Goal: Information Seeking & Learning: Learn about a topic

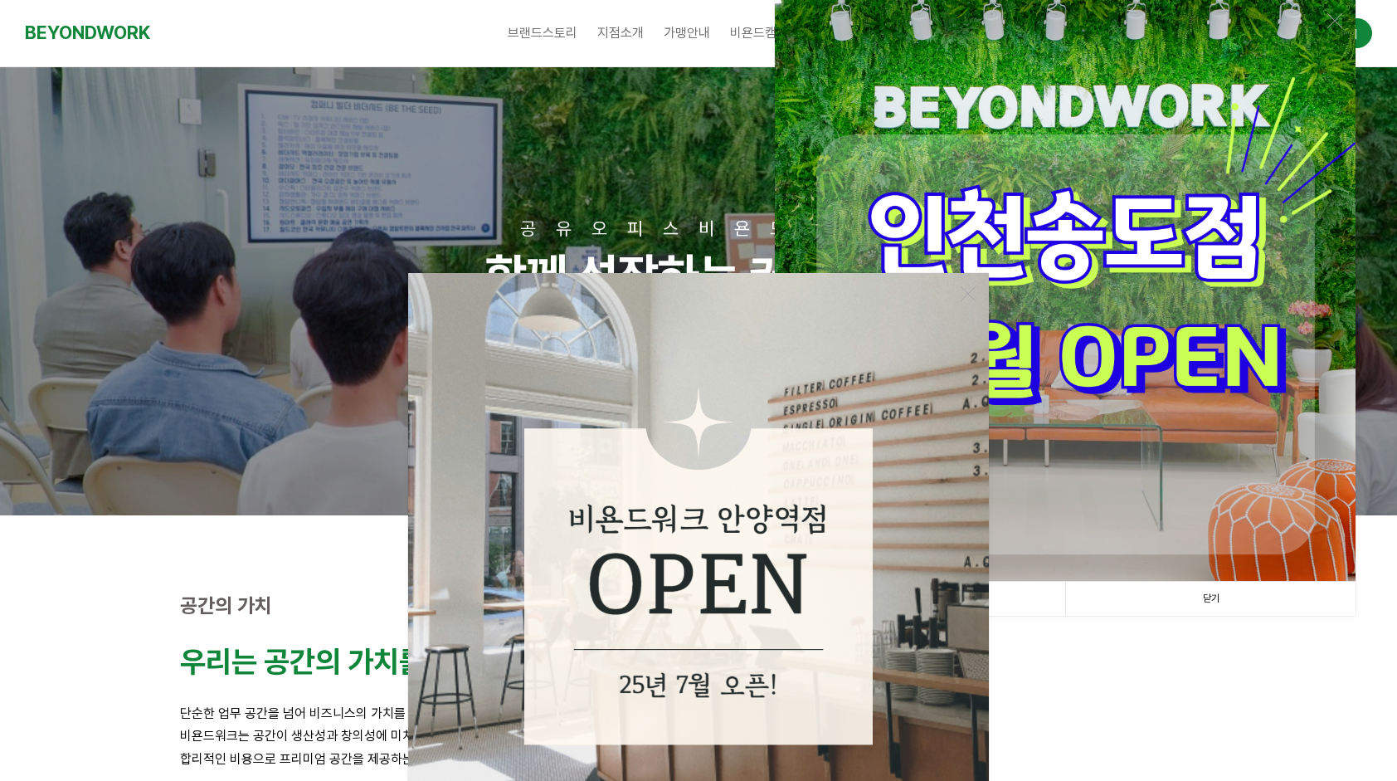
click at [1211, 594] on link "닫기" at bounding box center [1210, 599] width 290 height 34
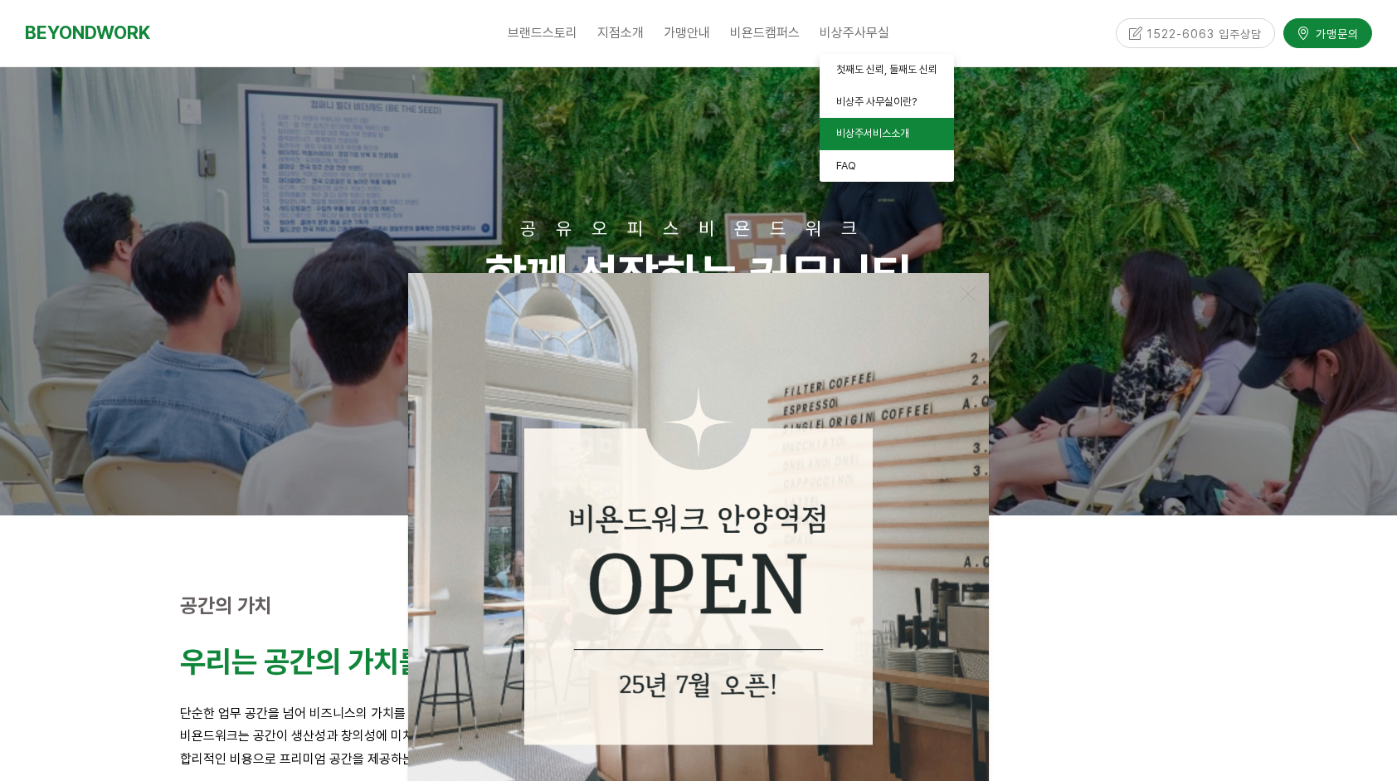
click at [864, 130] on span "비상주서비스소개" at bounding box center [872, 133] width 73 height 12
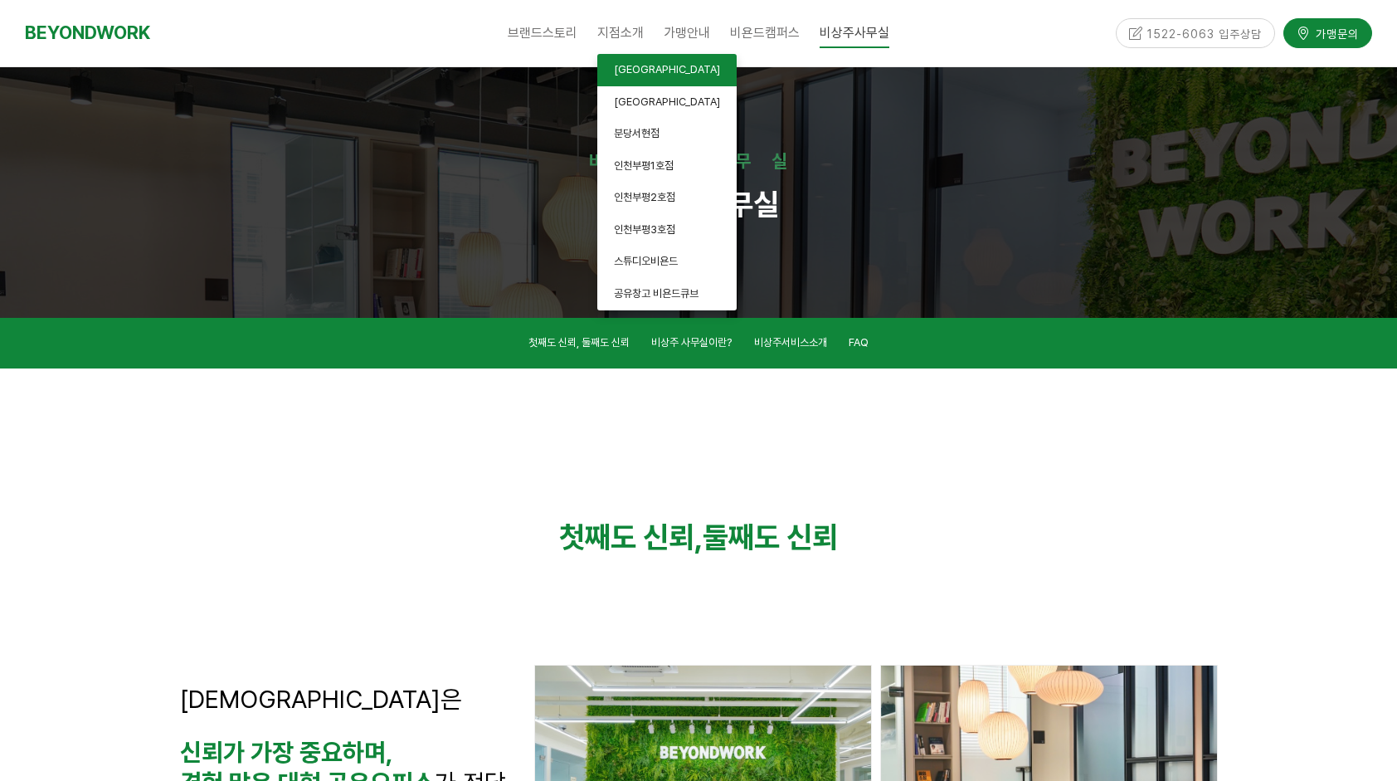
click at [650, 71] on span "[GEOGRAPHIC_DATA]" at bounding box center [667, 69] width 106 height 12
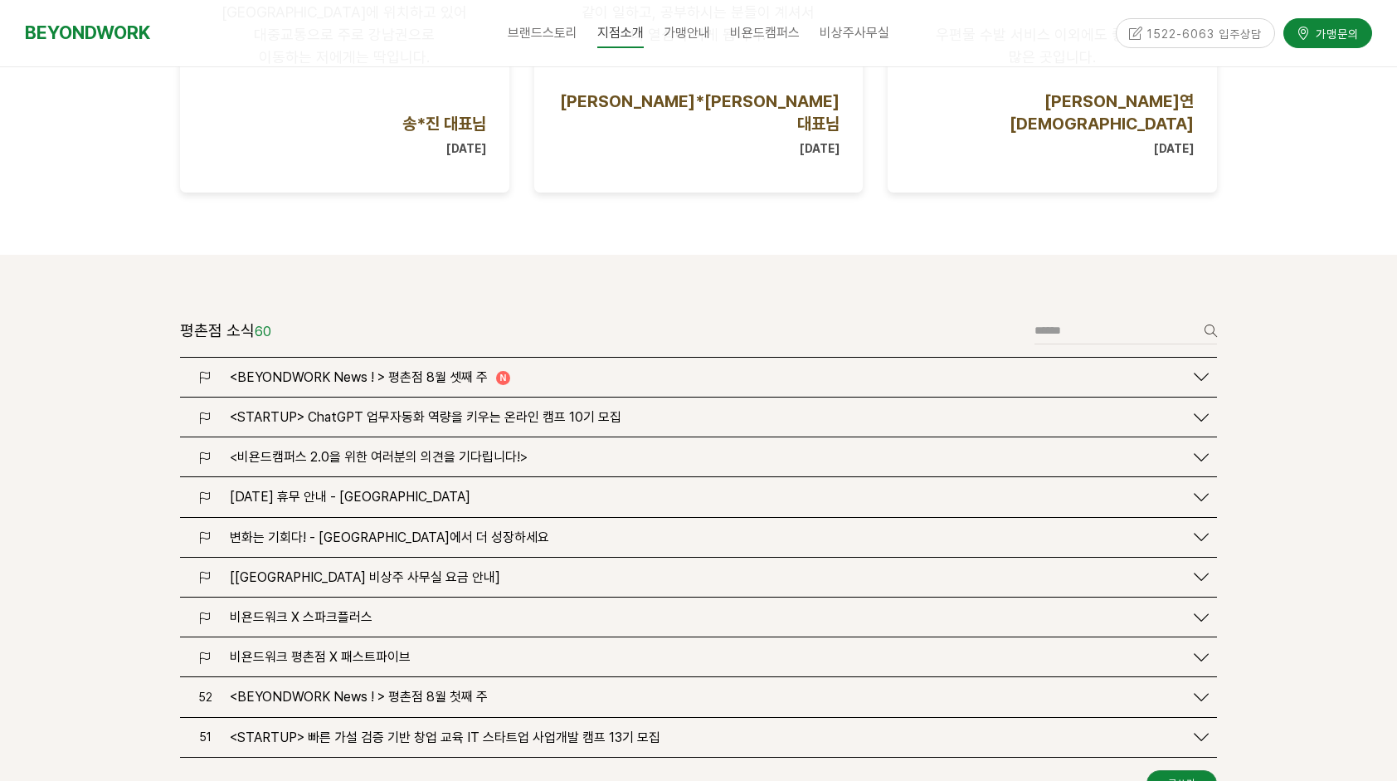
scroll to position [1781, 0]
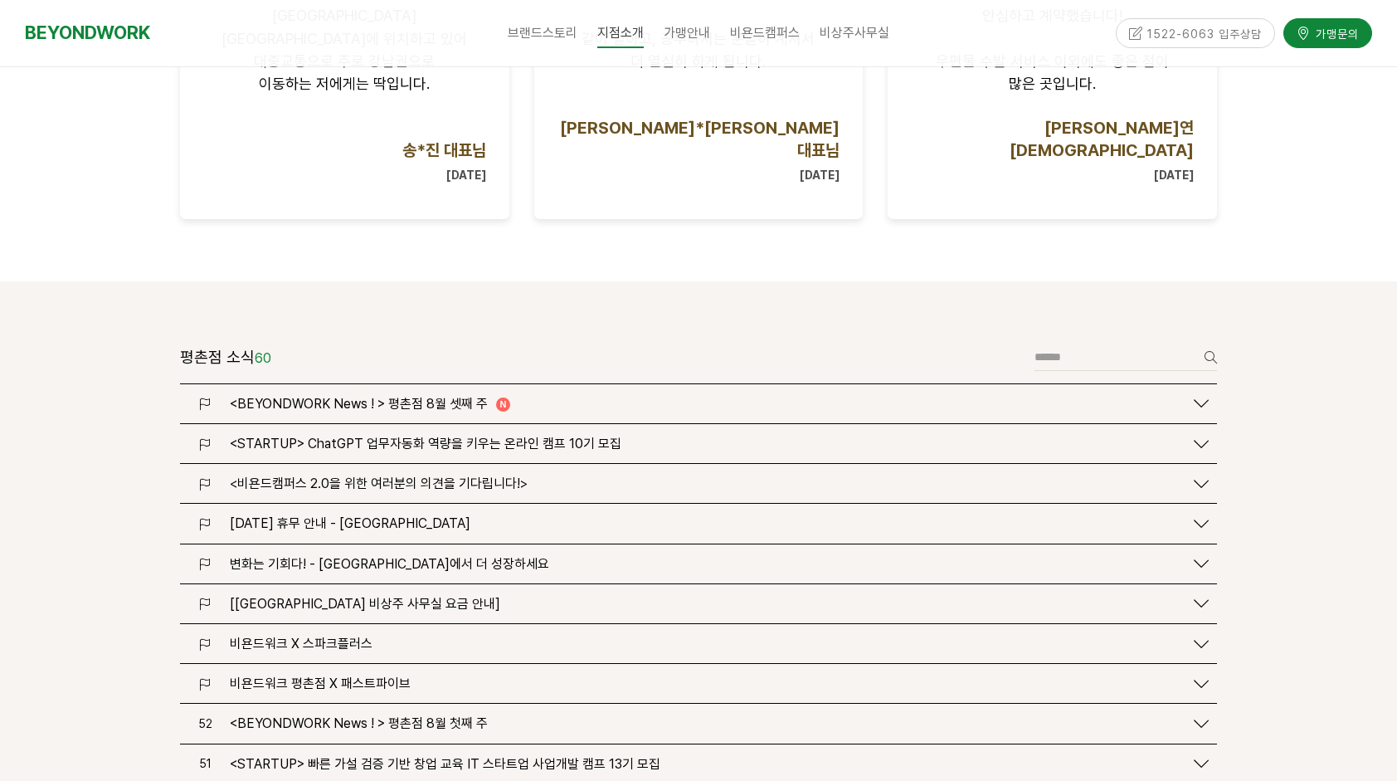
click at [453, 396] on span "<BEYONDWORK News ! > 평촌점 8월 셋째 주" at bounding box center [359, 404] width 258 height 16
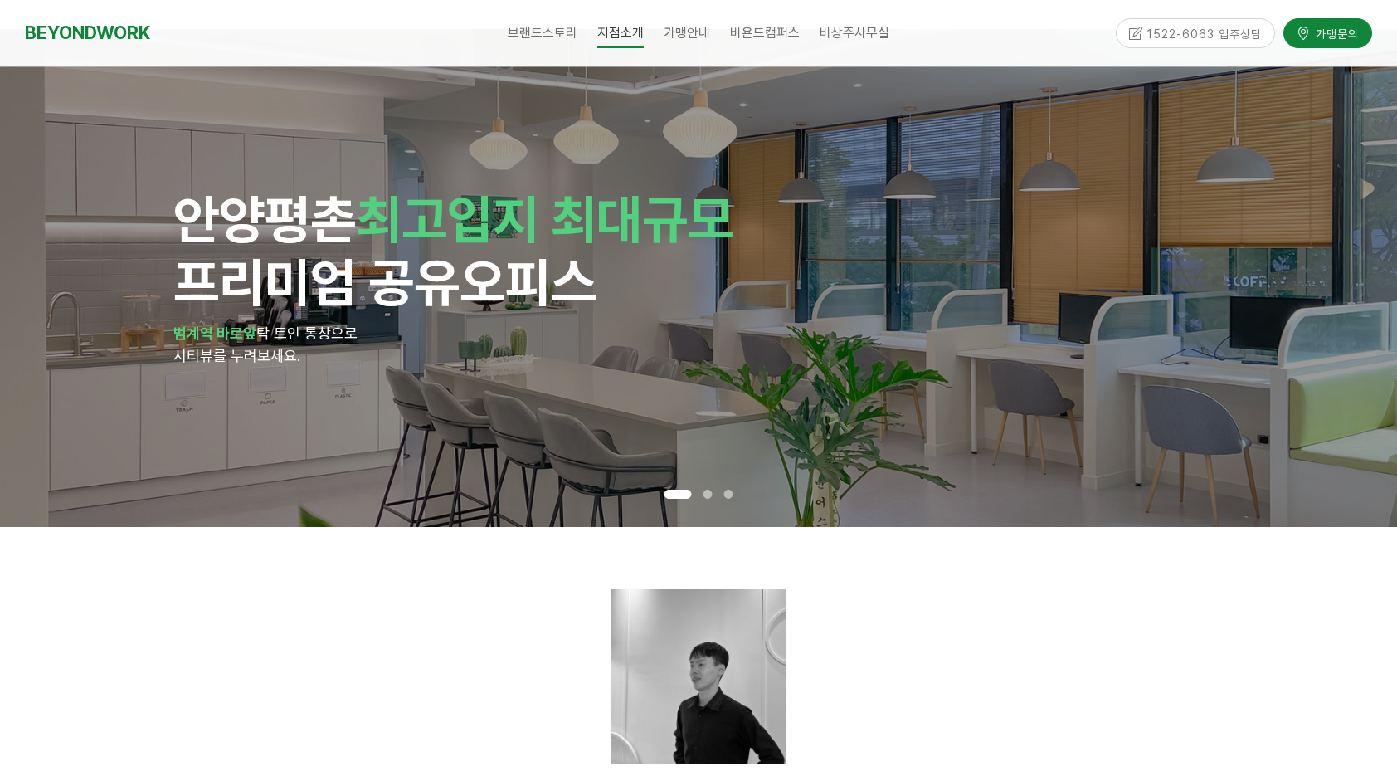
scroll to position [0, 0]
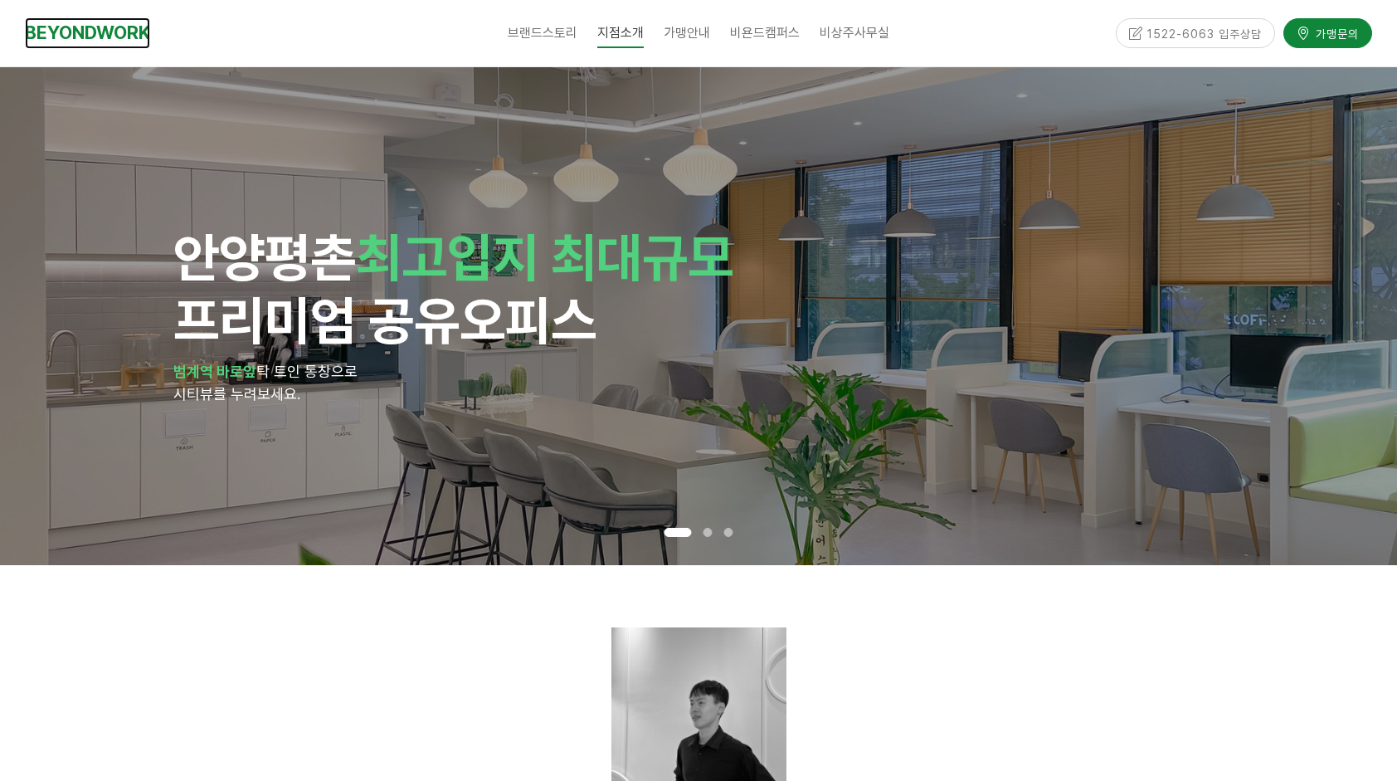
click at [106, 39] on link "BEYONDWORK" at bounding box center [87, 32] width 125 height 31
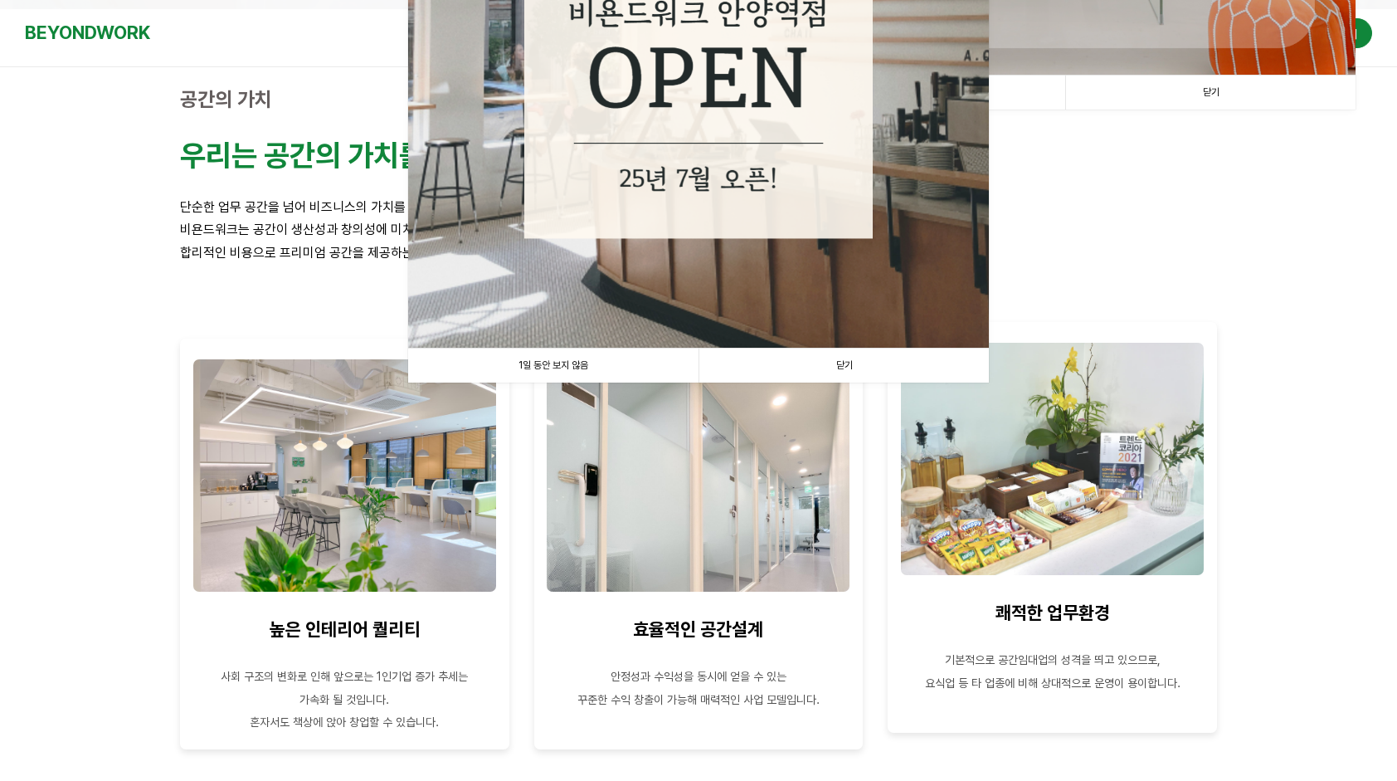
scroll to position [581, 0]
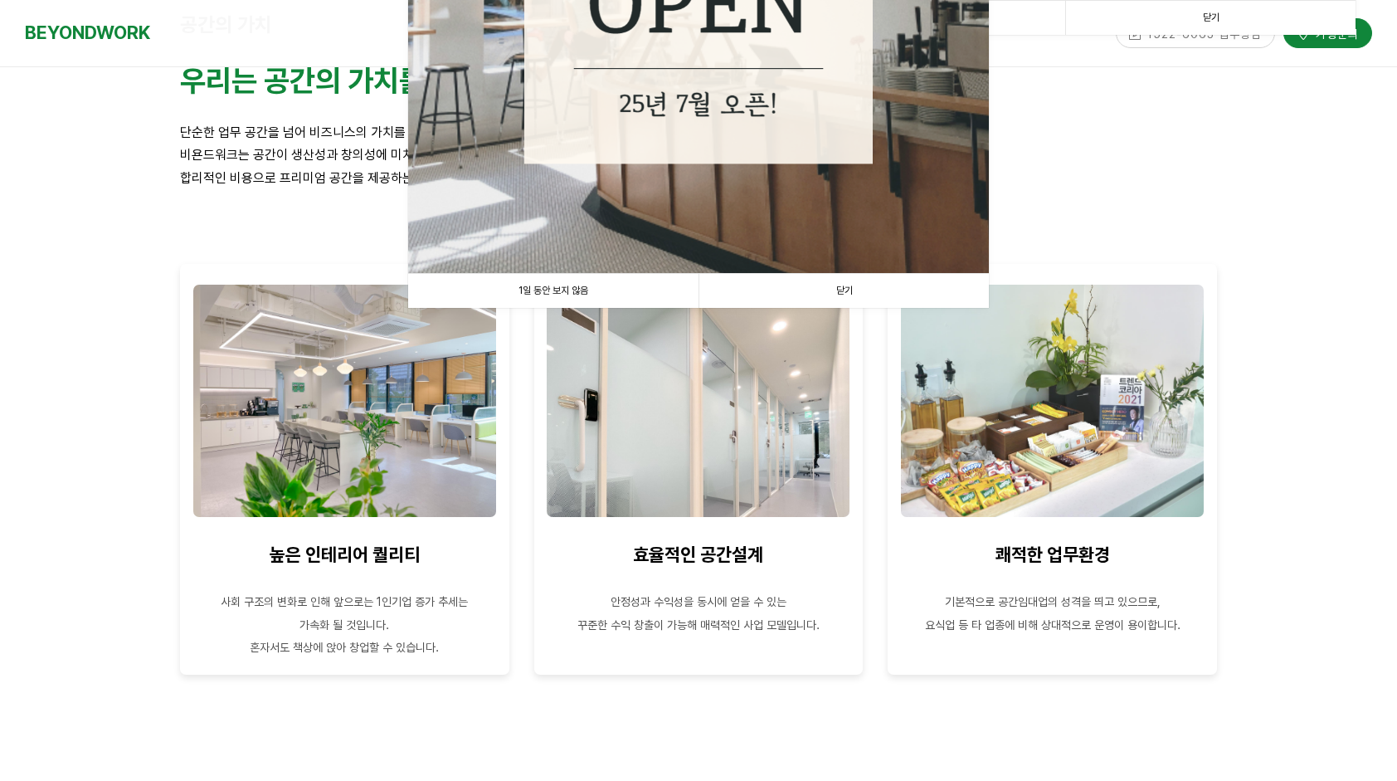
click at [831, 289] on link "닫기" at bounding box center [844, 291] width 290 height 34
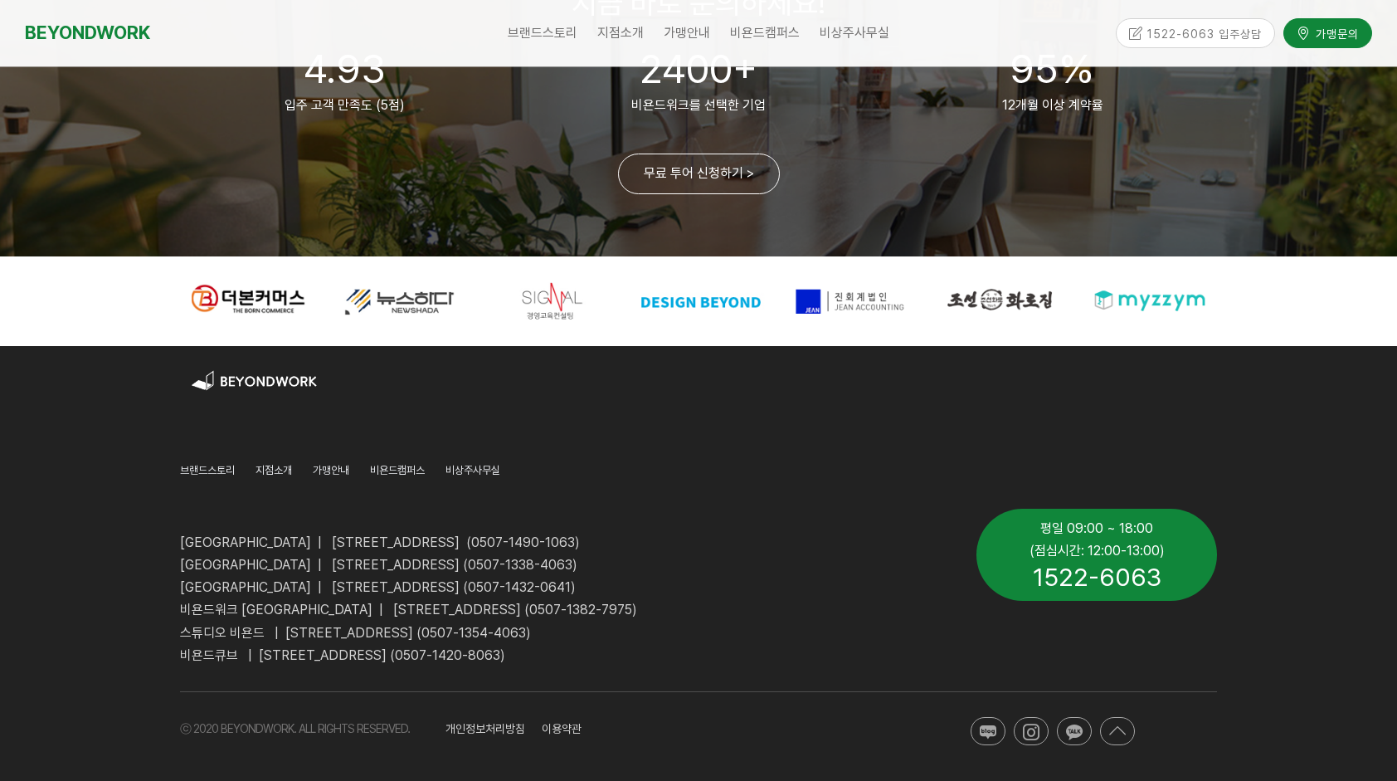
scroll to position [4005, 0]
